Goal: Find contact information: Find contact information

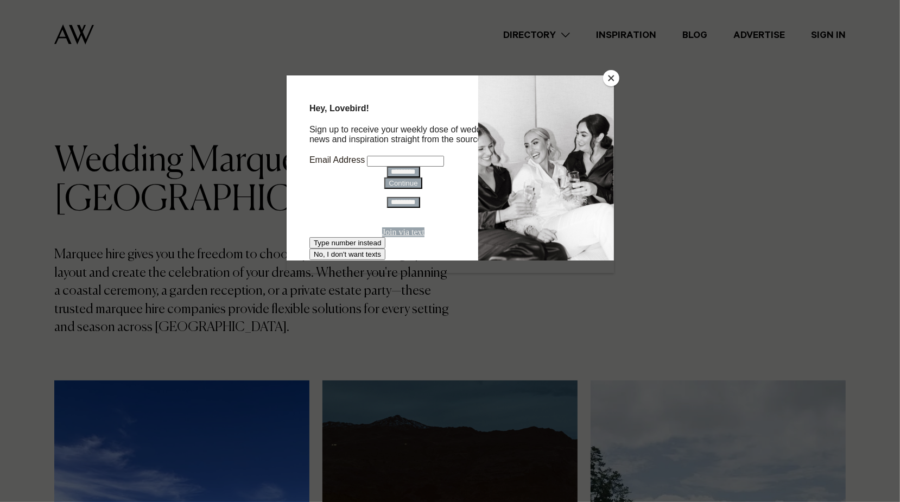
click at [613, 76] on button "Close" at bounding box center [611, 78] width 16 height 16
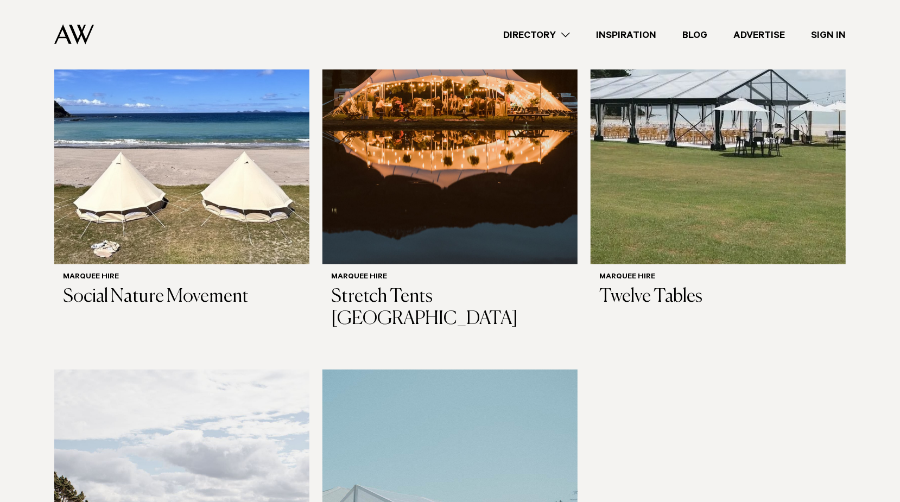
scroll to position [462, 0]
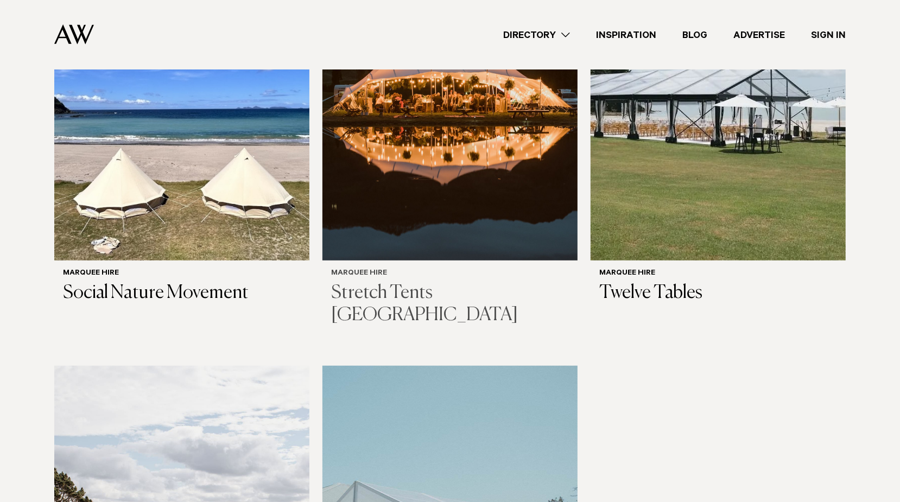
click at [451, 294] on h3 "Stretch Tents [GEOGRAPHIC_DATA]" at bounding box center [450, 304] width 238 height 44
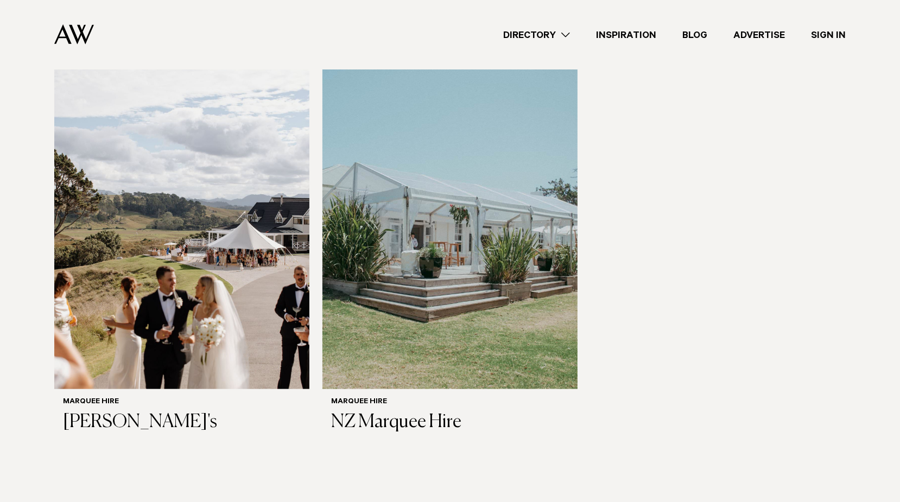
scroll to position [774, 0]
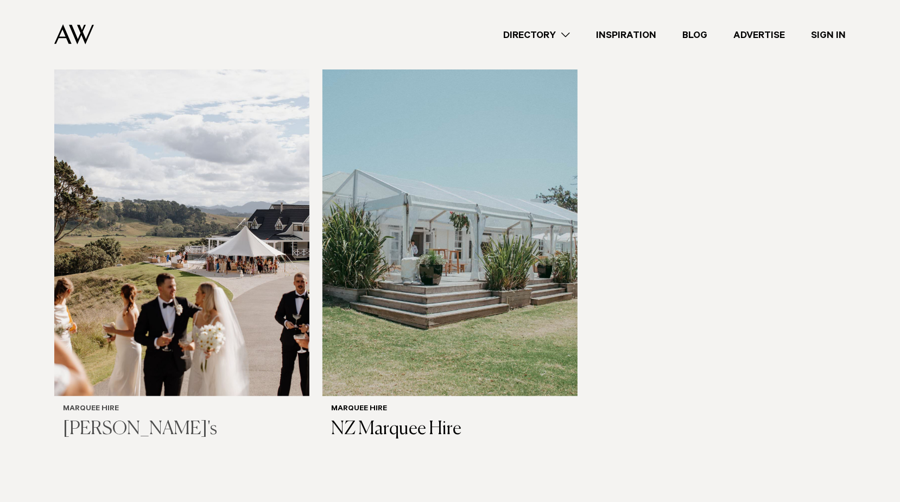
click at [207, 289] on img at bounding box center [181, 225] width 255 height 342
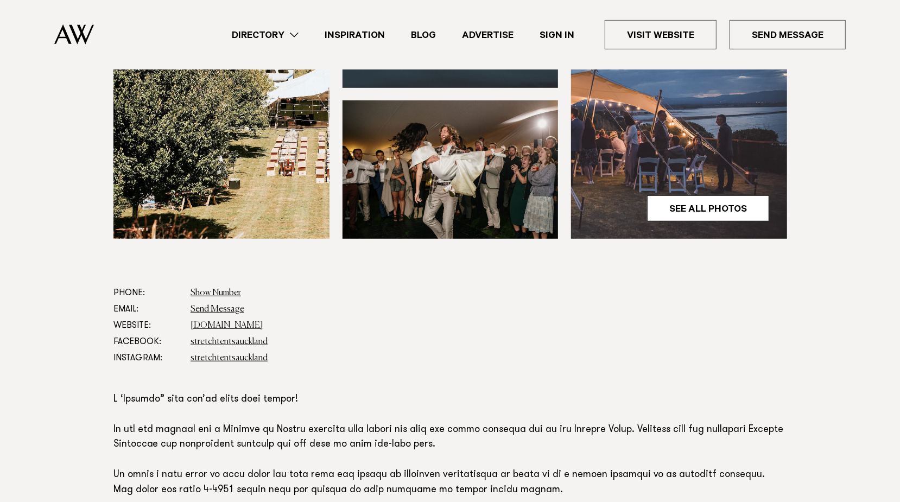
scroll to position [438, 0]
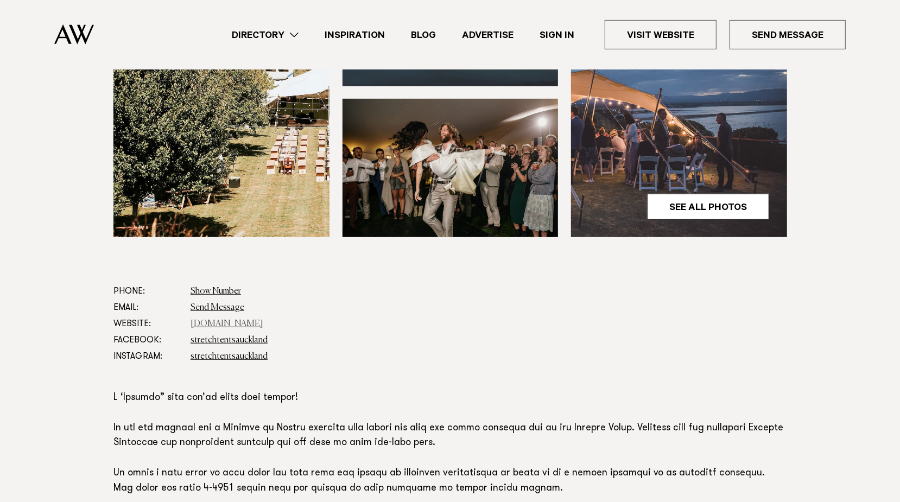
click at [216, 320] on link "[DOMAIN_NAME]" at bounding box center [226, 324] width 73 height 9
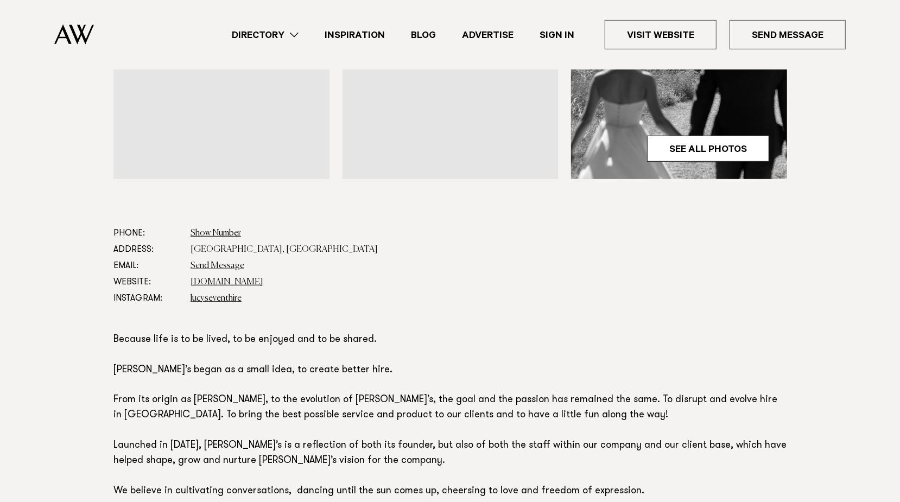
scroll to position [474, 0]
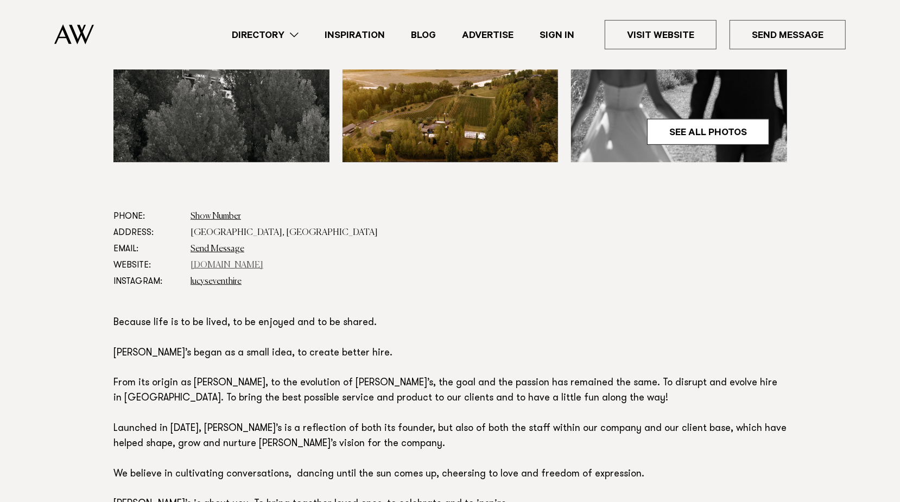
click at [215, 263] on link "[DOMAIN_NAME]" at bounding box center [226, 265] width 73 height 9
